Goal: Find contact information: Obtain details needed to contact an individual or organization

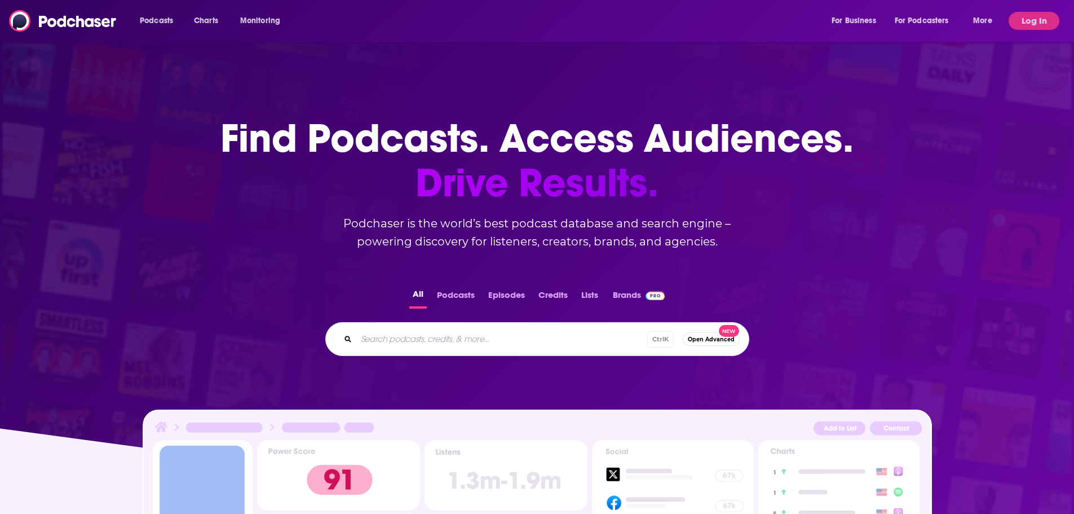
click at [1043, 23] on button "Log In" at bounding box center [1034, 21] width 51 height 18
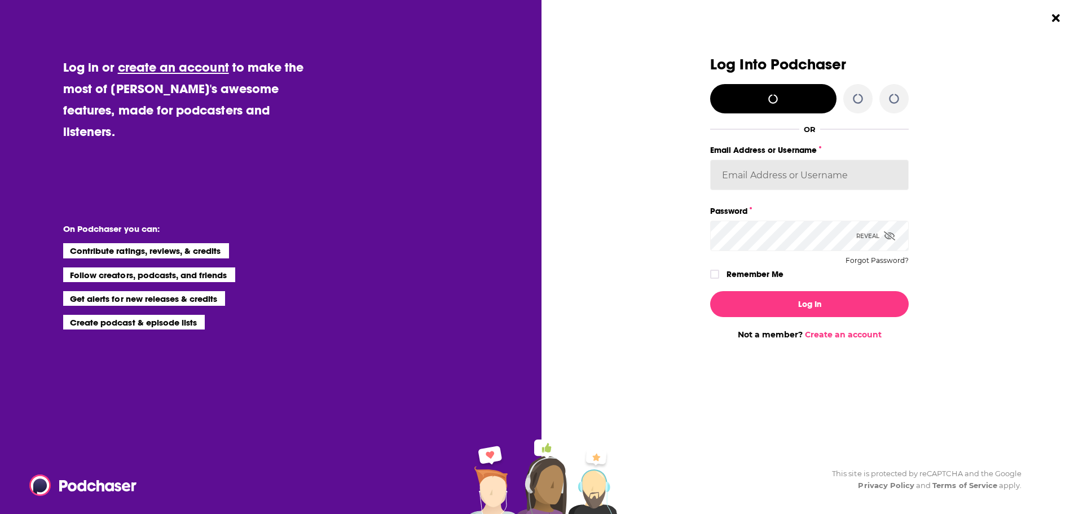
type input "[EMAIL_ADDRESS][DOMAIN_NAME]"
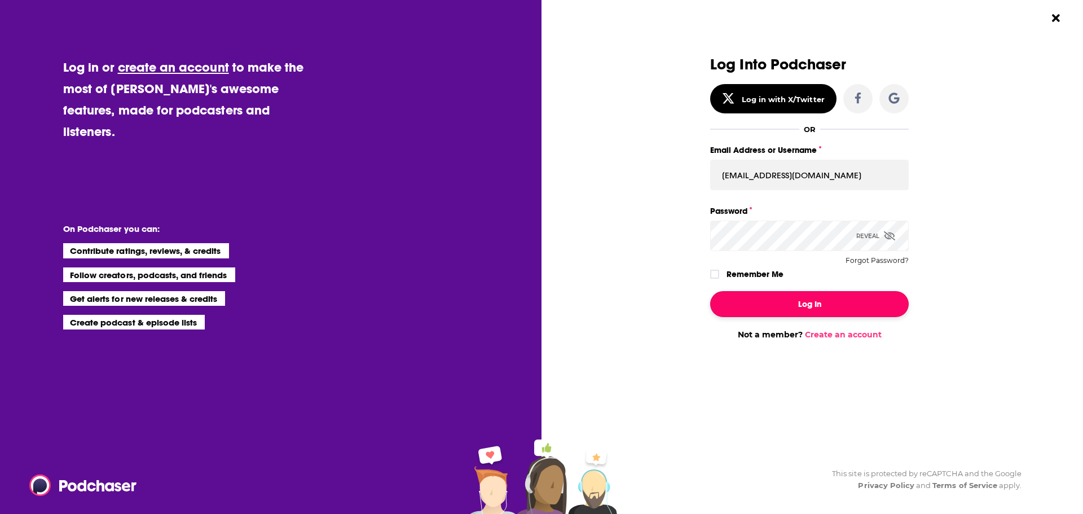
click at [820, 303] on button "Log In" at bounding box center [809, 304] width 198 height 26
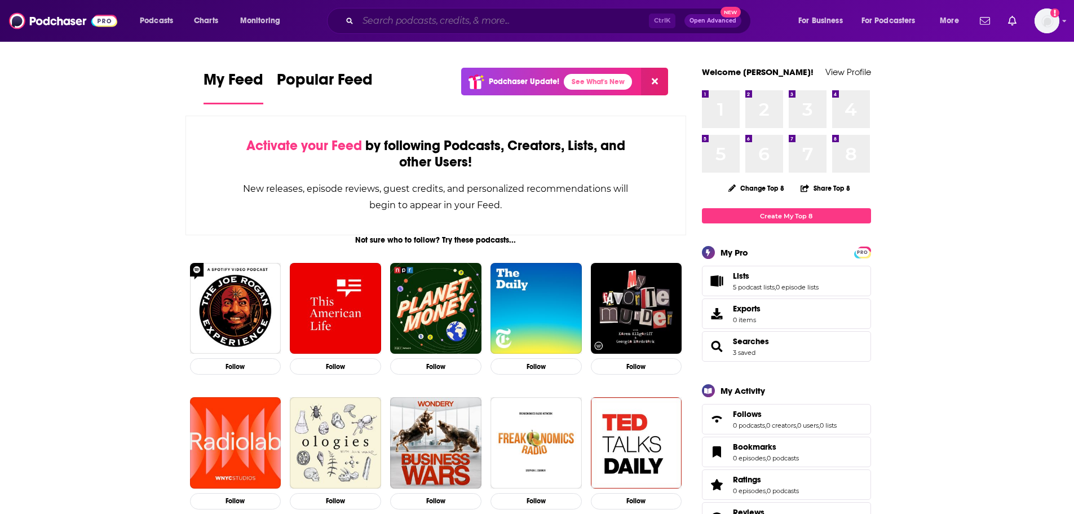
click at [466, 25] on input "Search podcasts, credits, & more..." at bounding box center [503, 21] width 291 height 18
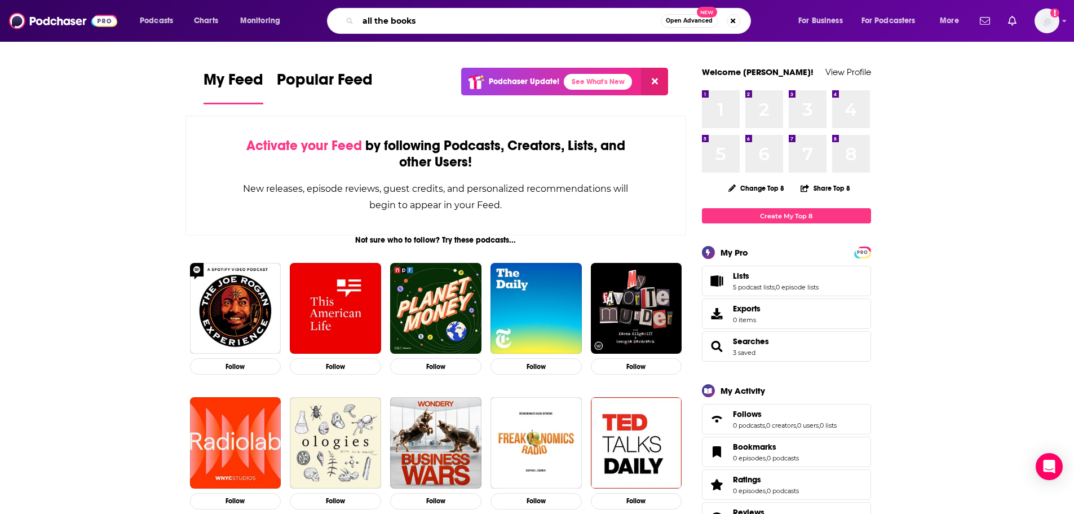
type input "all the books"
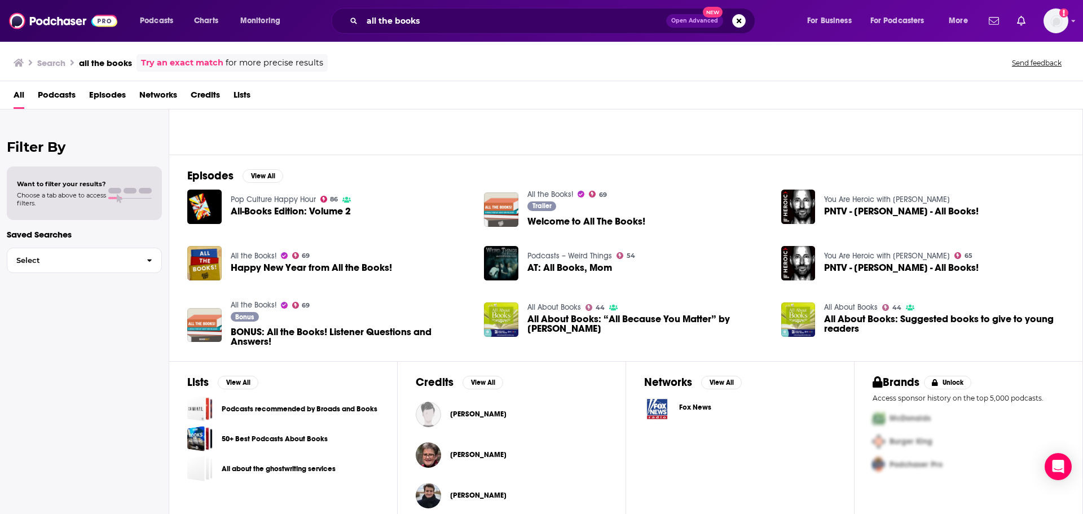
scroll to position [123, 0]
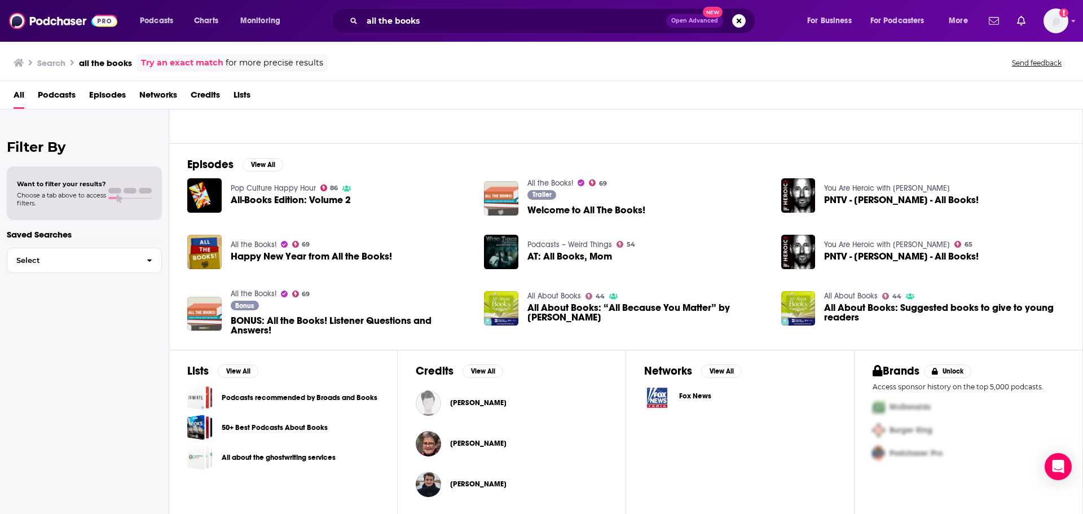
click at [241, 197] on span "All-Books Edition: Volume 2" at bounding box center [291, 200] width 120 height 10
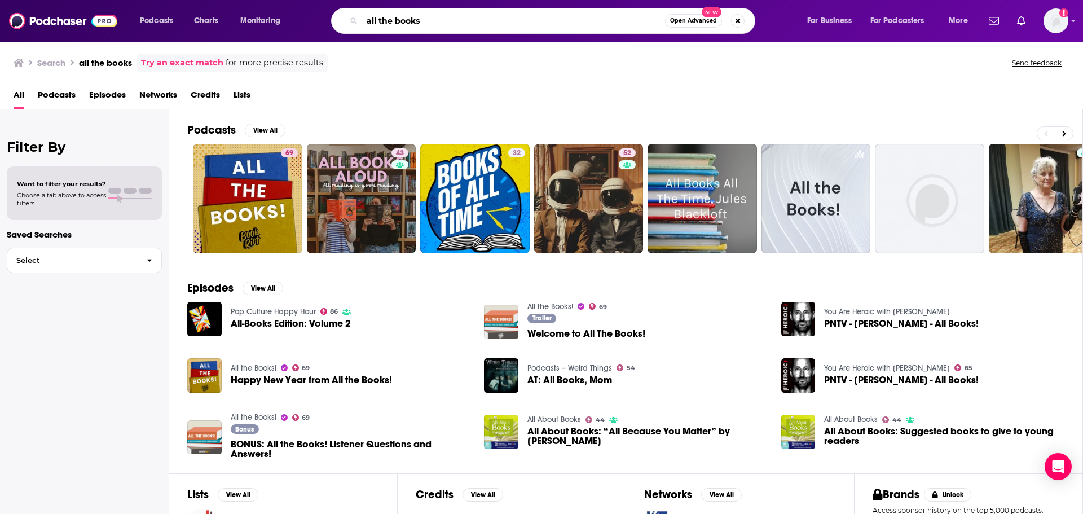
drag, startPoint x: 441, startPoint y: 25, endPoint x: 313, endPoint y: 8, distance: 129.1
click at [315, 10] on div "all the books Open Advanced New" at bounding box center [554, 21] width 482 height 26
type input "book riot"
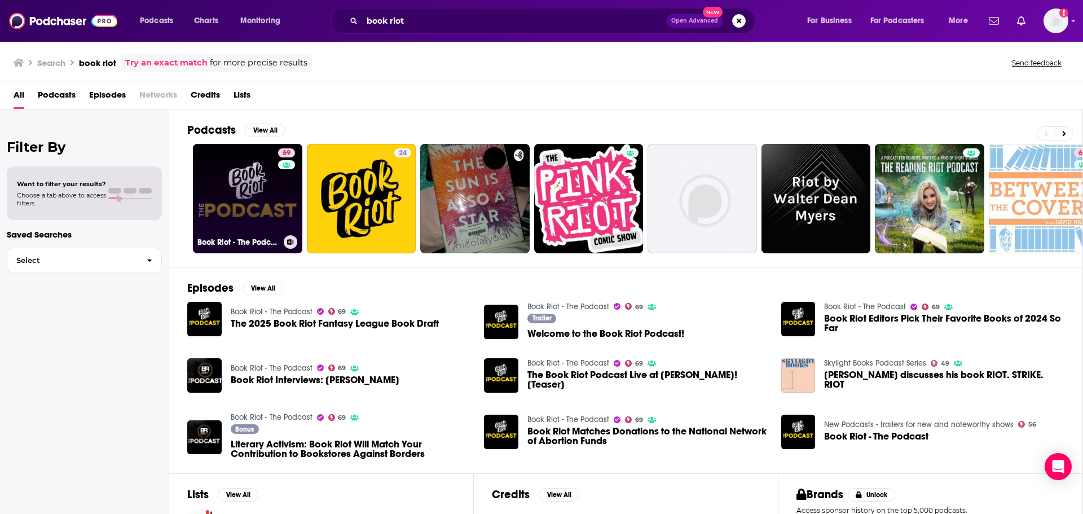
click at [237, 219] on link "69 Book Riot - The Podcast" at bounding box center [247, 198] width 109 height 109
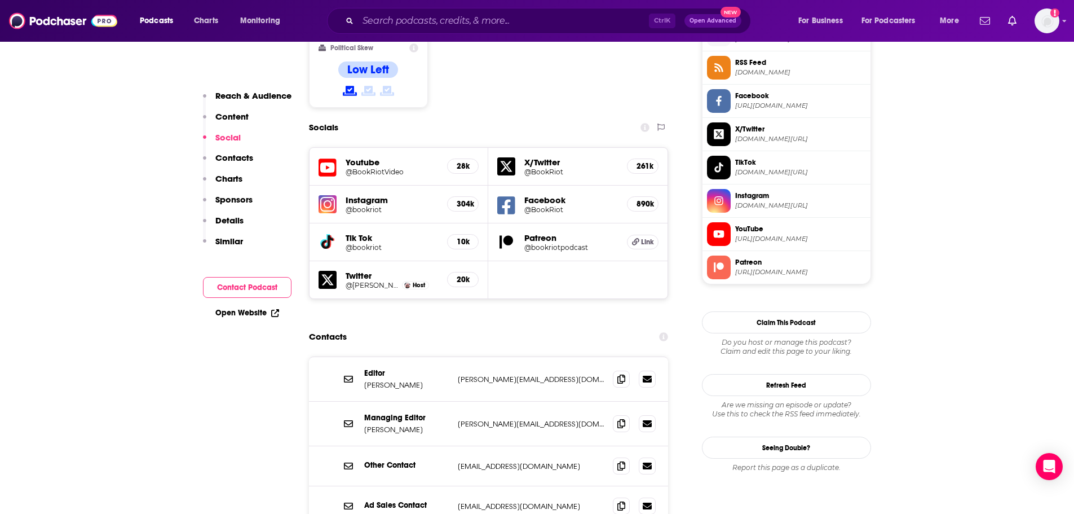
scroll to position [959, 0]
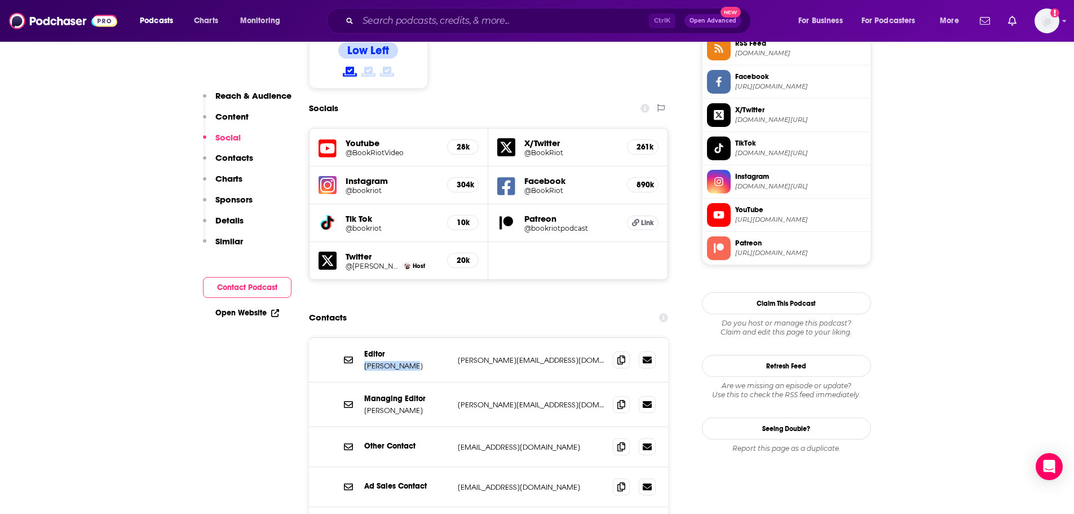
drag, startPoint x: 425, startPoint y: 302, endPoint x: 364, endPoint y: 302, distance: 60.9
click at [364, 361] on p "[PERSON_NAME]" at bounding box center [406, 366] width 85 height 10
copy p "[PERSON_NAME]"
